Goal: Task Accomplishment & Management: Manage account settings

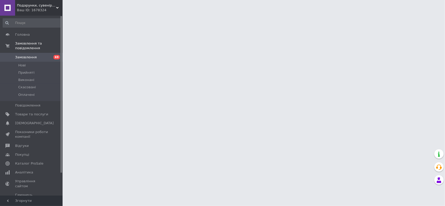
click at [41, 9] on div "Ваш ID: 1678324" at bounding box center [40, 10] width 46 height 5
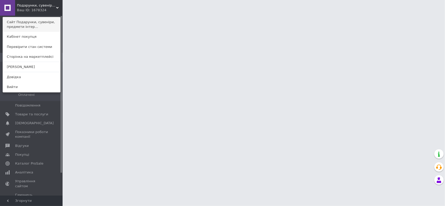
click at [45, 28] on link "Сайт Подарунки, сувеніри, предмети інтер..." at bounding box center [31, 24] width 57 height 15
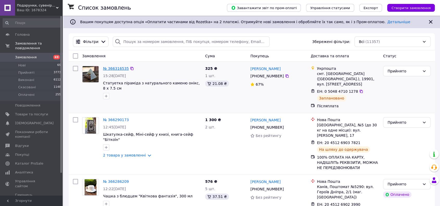
click at [115, 67] on link "№ 366316535" at bounding box center [116, 68] width 26 height 4
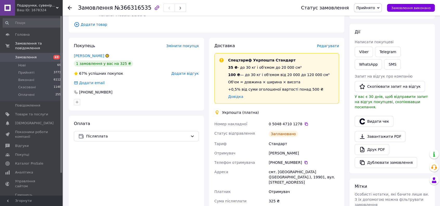
scroll to position [156, 0]
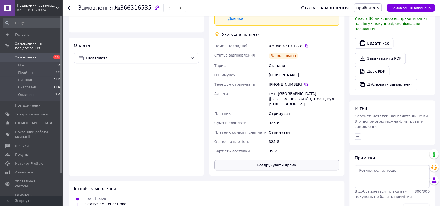
click at [290, 161] on button "Роздрукувати ярлик" at bounding box center [277, 165] width 125 height 10
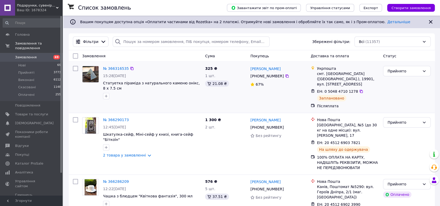
click at [116, 65] on div "№ 366316535 15:28, 12.10.2025 Статуетка піраміда з натурального каменю онікс, 8…" at bounding box center [152, 83] width 102 height 38
click at [117, 67] on link "№ 366316535" at bounding box center [116, 68] width 26 height 4
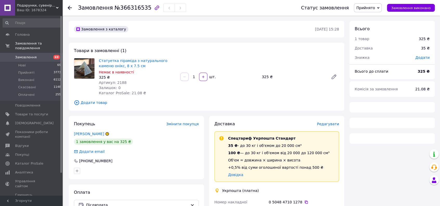
scroll to position [130, 0]
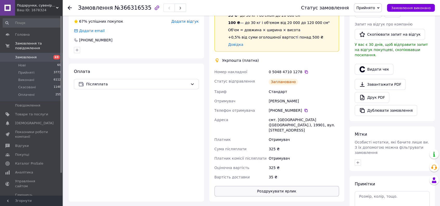
click at [281, 186] on button "Роздрукувати ярлик" at bounding box center [277, 191] width 125 height 10
click at [47, 55] on span "Замовлення" at bounding box center [31, 57] width 33 height 5
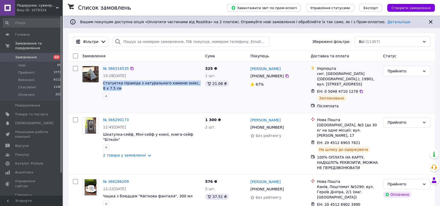
drag, startPoint x: 109, startPoint y: 90, endPoint x: 103, endPoint y: 84, distance: 9.0
click at [103, 84] on div "№ 366316535 15:28, 12.10.2025 Статуетка піраміда з натурального каменю онікс, 8…" at bounding box center [152, 83] width 102 height 38
copy span "Статуетка піраміда з натурального каменю онікс, 8 х 7.5 см"
